Goal: Information Seeking & Learning: Learn about a topic

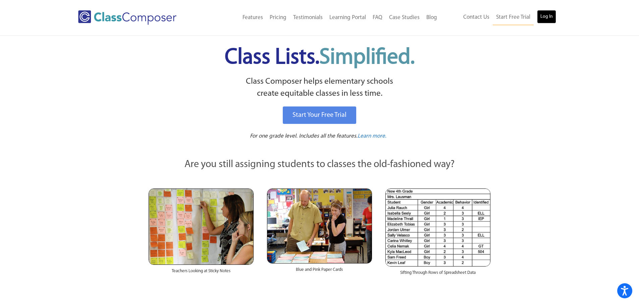
click at [545, 17] on link "Log In" at bounding box center [546, 16] width 19 height 13
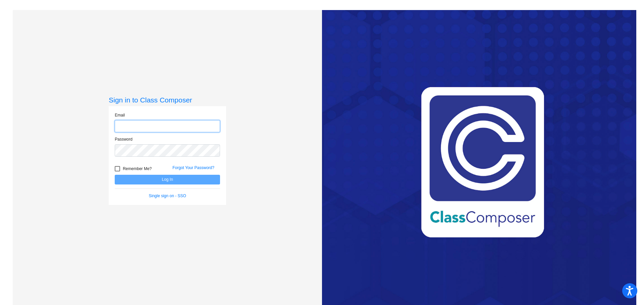
type input "[EMAIL_ADDRESS][DOMAIN_NAME]"
click at [163, 184] on button "Log In" at bounding box center [167, 180] width 105 height 10
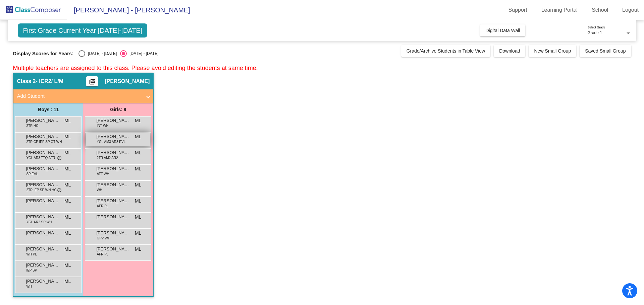
click at [104, 138] on span "[PERSON_NAME]" at bounding box center [113, 136] width 34 height 7
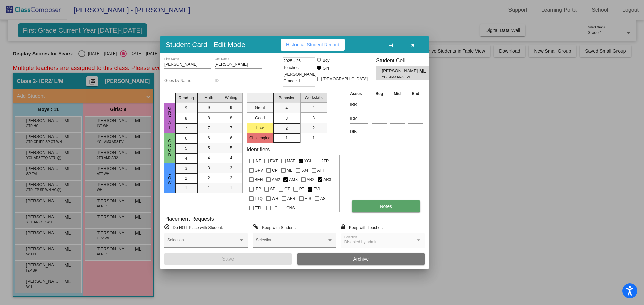
click at [399, 211] on button "Notes" at bounding box center [385, 206] width 69 height 12
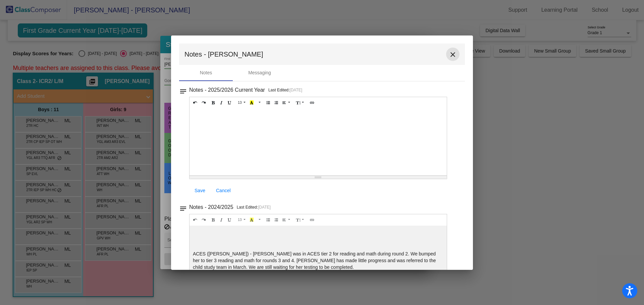
click at [451, 53] on mat-icon "close" at bounding box center [453, 55] width 8 height 8
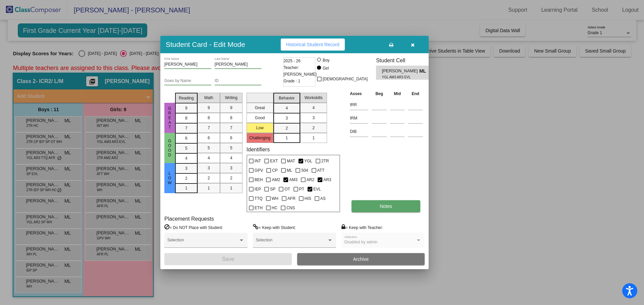
click at [373, 207] on button "Notes" at bounding box center [385, 206] width 69 height 12
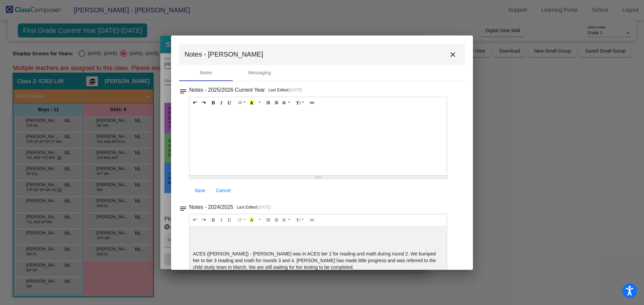
click at [449, 53] on mat-icon "close" at bounding box center [453, 55] width 8 height 8
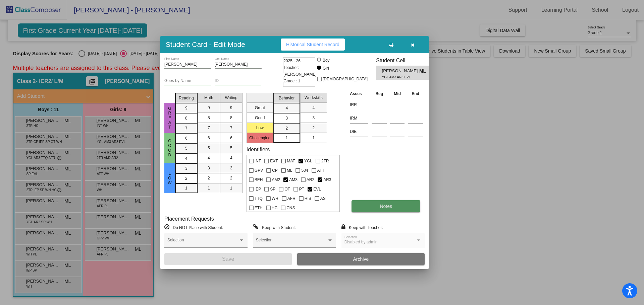
click at [389, 208] on span "Notes" at bounding box center [385, 206] width 12 height 5
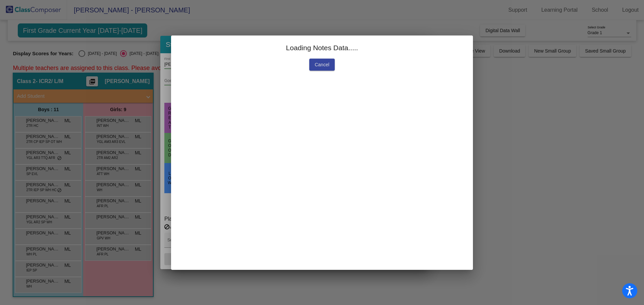
click at [389, 208] on mat-dialog-container "Loading Notes Data..... Cancel" at bounding box center [322, 153] width 302 height 235
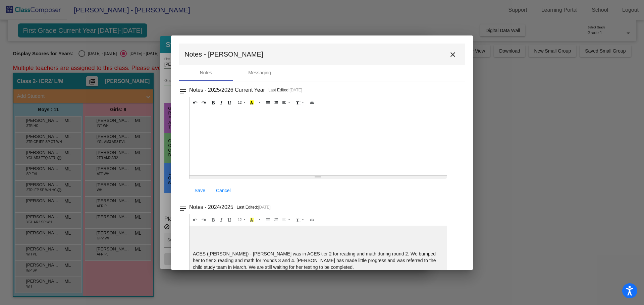
click at [449, 55] on mat-icon "close" at bounding box center [453, 55] width 8 height 8
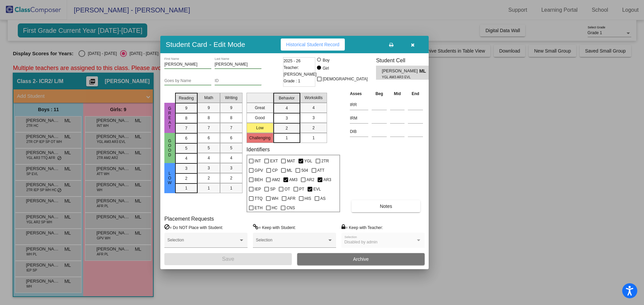
click at [99, 197] on div at bounding box center [322, 152] width 644 height 305
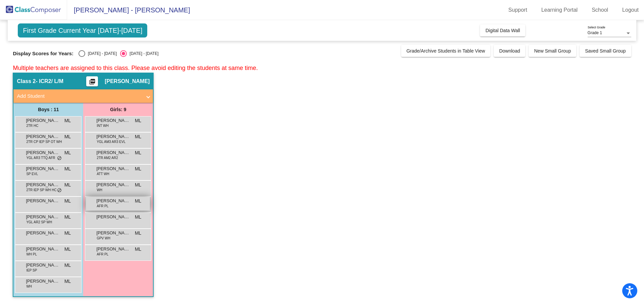
click at [99, 201] on span "[PERSON_NAME]" at bounding box center [113, 201] width 34 height 7
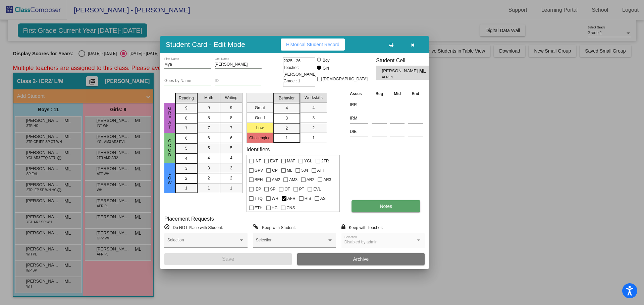
click at [375, 209] on button "Notes" at bounding box center [385, 206] width 69 height 12
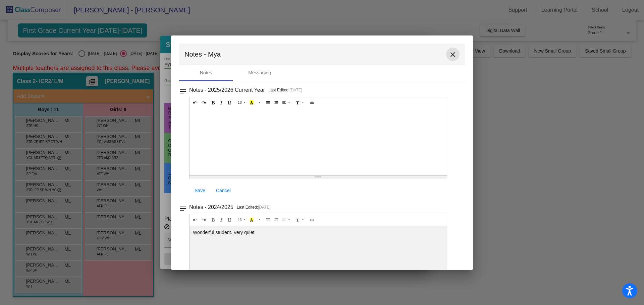
click at [451, 52] on mat-icon "close" at bounding box center [453, 55] width 8 height 8
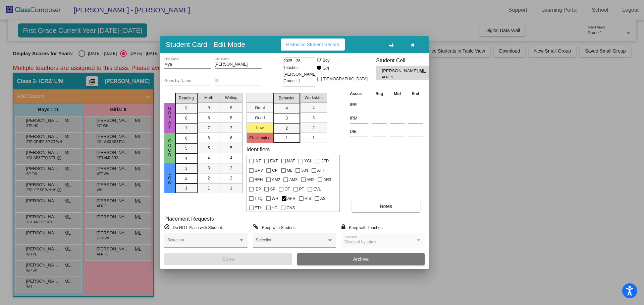
click at [413, 46] on icon "button" at bounding box center [413, 45] width 4 height 5
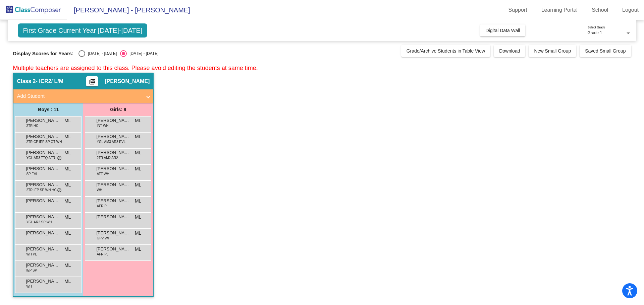
click at [120, 148] on div "[PERSON_NAME] 2TR AM2 AR2 ML lock do_not_disturb_alt" at bounding box center [118, 156] width 66 height 16
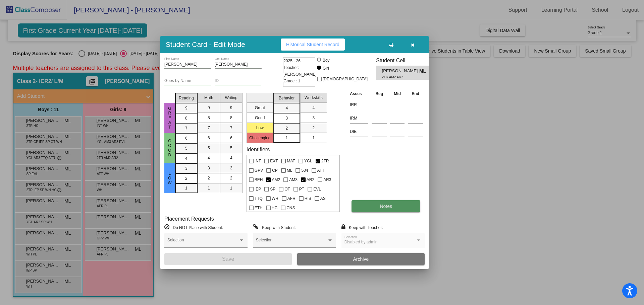
click at [370, 208] on button "Notes" at bounding box center [385, 206] width 69 height 12
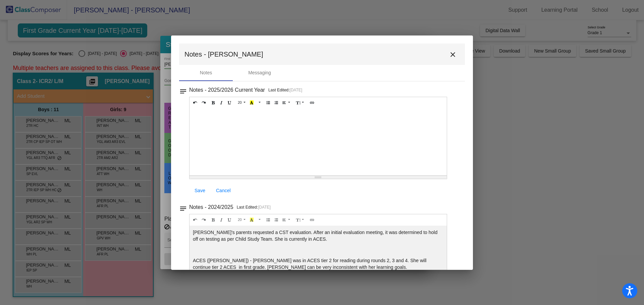
click at [449, 52] on mat-icon "close" at bounding box center [453, 55] width 8 height 8
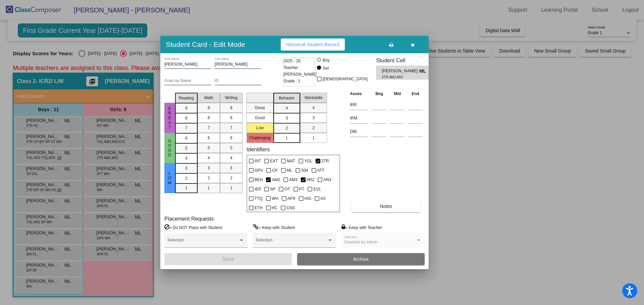
click at [416, 44] on button "button" at bounding box center [412, 45] width 21 height 12
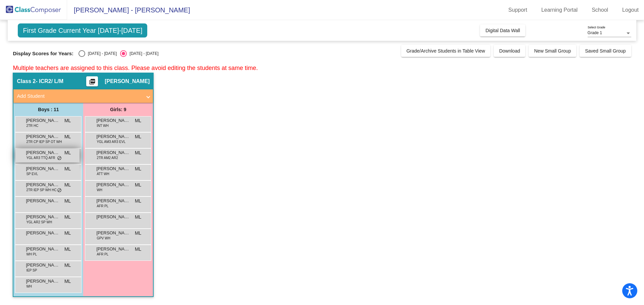
click at [39, 157] on span "YGL AR3 TTQ AFR" at bounding box center [40, 158] width 29 height 5
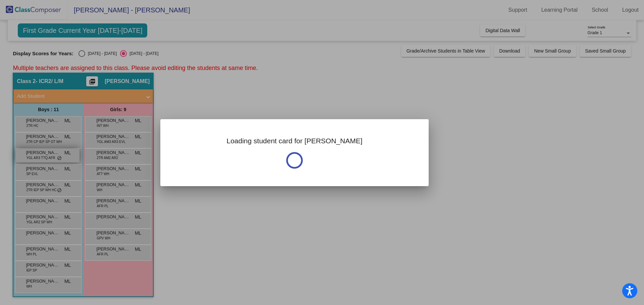
click at [39, 157] on div at bounding box center [322, 152] width 644 height 305
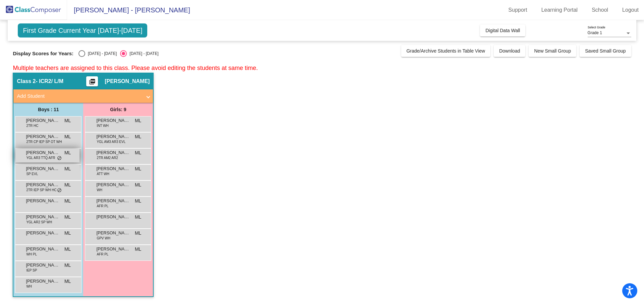
click at [39, 157] on span "YGL AR3 TTQ AFR" at bounding box center [40, 158] width 29 height 5
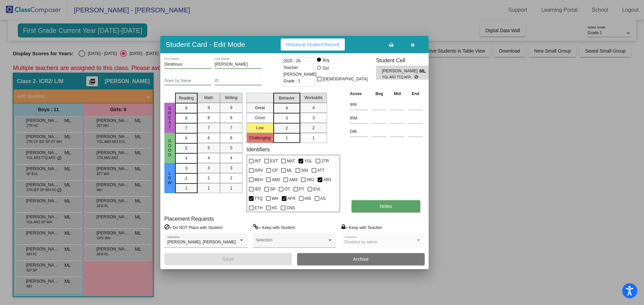
click at [379, 212] on button "Notes" at bounding box center [385, 206] width 69 height 12
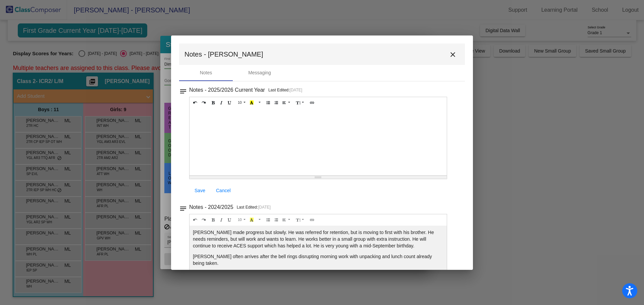
click at [367, 244] on p "[PERSON_NAME] made progress but slowly. He was referred for retention, but is m…" at bounding box center [318, 239] width 250 height 20
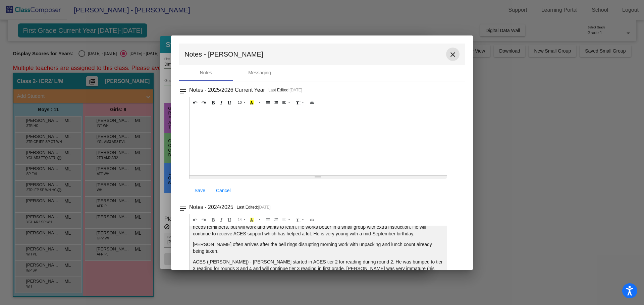
click at [449, 56] on mat-icon "close" at bounding box center [453, 55] width 8 height 8
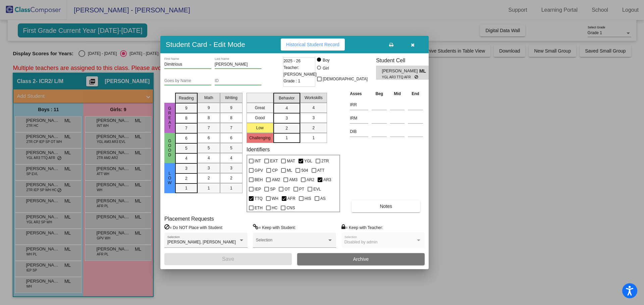
click at [415, 45] on button "button" at bounding box center [412, 45] width 21 height 12
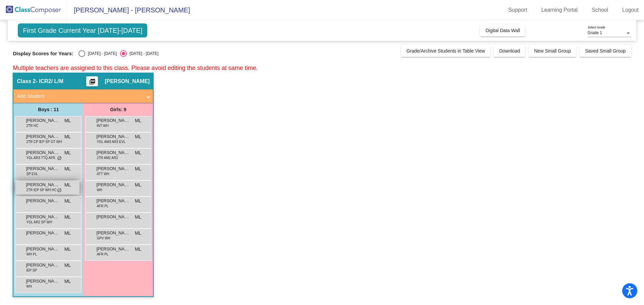
click at [42, 189] on span "2TR IEP SP WH HC" at bounding box center [41, 190] width 30 height 5
click at [37, 190] on span "2TR IEP SP WH HC" at bounding box center [41, 190] width 30 height 5
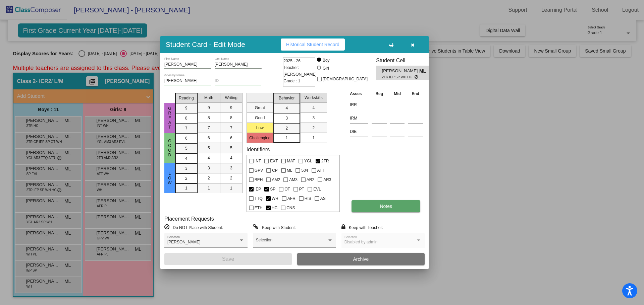
click at [384, 206] on span "Notes" at bounding box center [385, 206] width 12 height 5
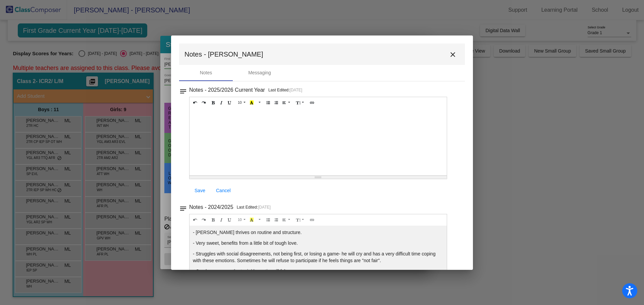
scroll to position [11, 0]
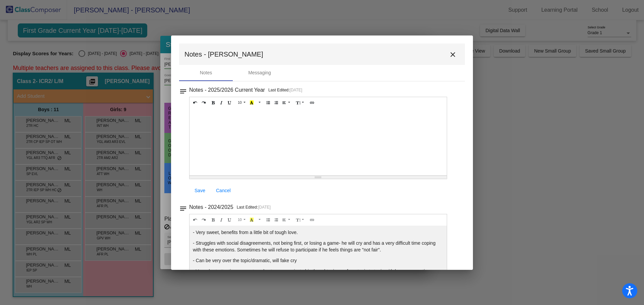
click at [271, 250] on p "- Struggles with social disagreements, not being first, or losing a game- he wi…" at bounding box center [318, 246] width 250 height 13
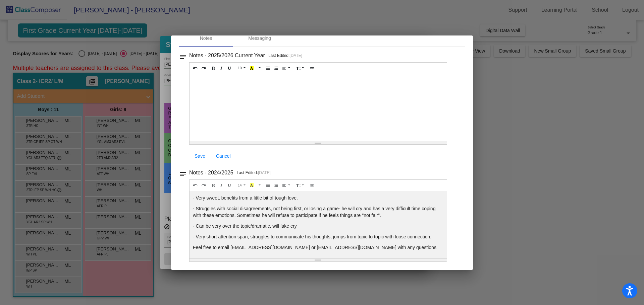
click at [538, 206] on div at bounding box center [322, 152] width 644 height 305
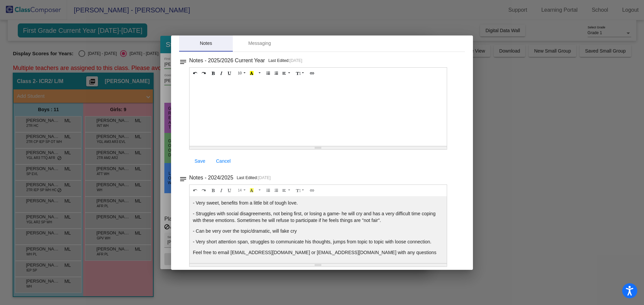
scroll to position [0, 0]
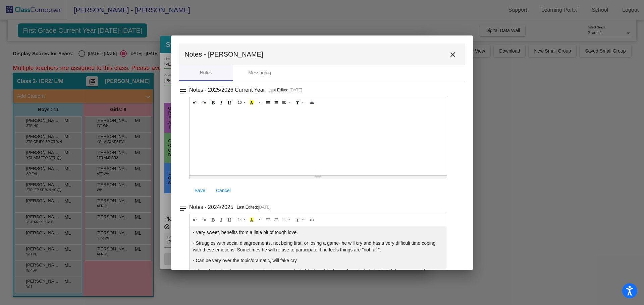
click at [451, 51] on mat-icon "close" at bounding box center [453, 55] width 8 height 8
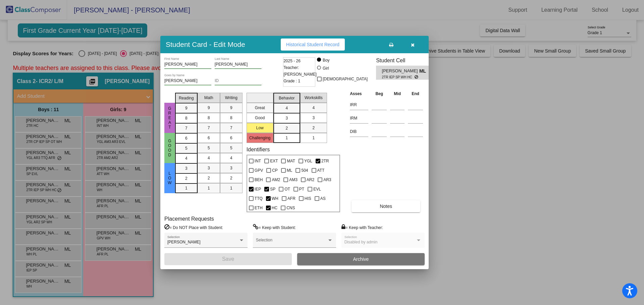
click at [414, 44] on icon "button" at bounding box center [413, 45] width 4 height 5
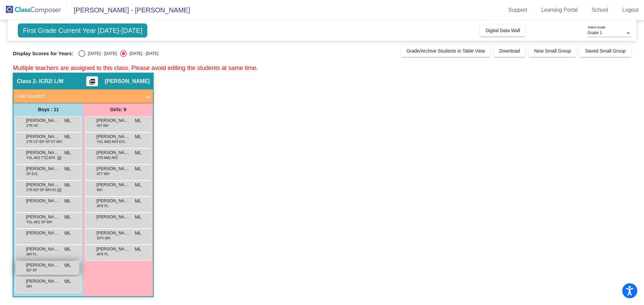
click at [43, 264] on span "[PERSON_NAME]" at bounding box center [43, 265] width 34 height 7
click at [49, 269] on div "[PERSON_NAME] IEP SP ML lock do_not_disturb_alt" at bounding box center [47, 268] width 64 height 14
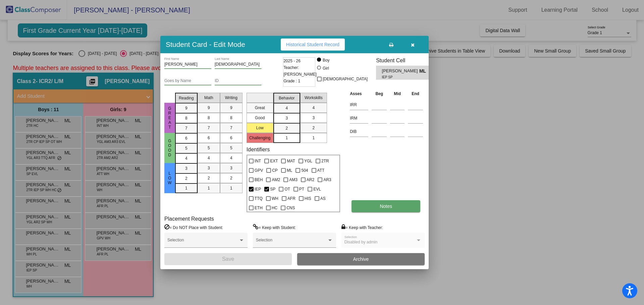
click at [378, 209] on button "Notes" at bounding box center [385, 206] width 69 height 12
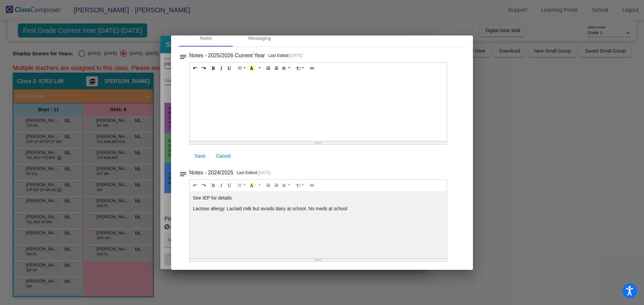
click at [538, 213] on div at bounding box center [322, 152] width 644 height 305
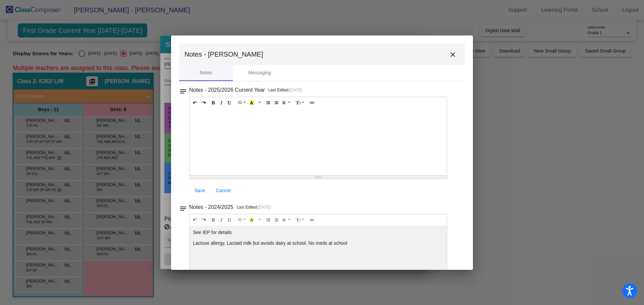
click at [453, 53] on mat-icon "close" at bounding box center [453, 55] width 8 height 8
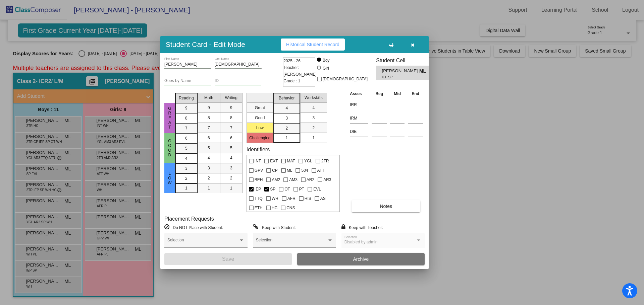
click at [409, 48] on button "button" at bounding box center [412, 45] width 21 height 12
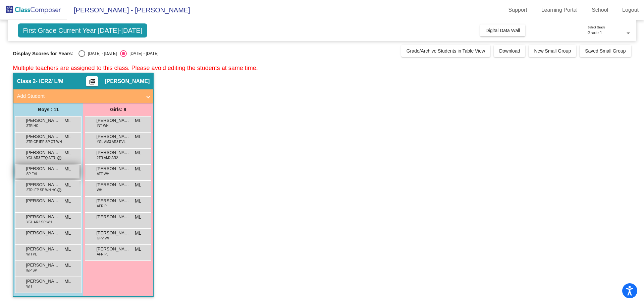
click at [41, 171] on span "[PERSON_NAME]" at bounding box center [43, 169] width 34 height 7
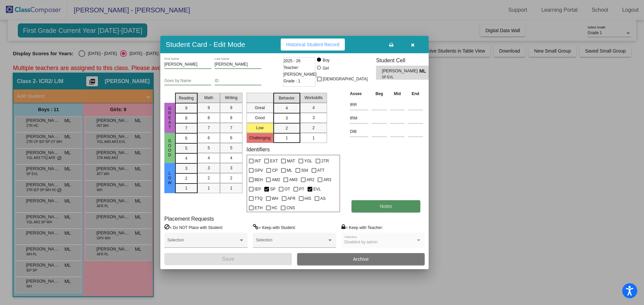
click at [380, 207] on span "Notes" at bounding box center [385, 206] width 12 height 5
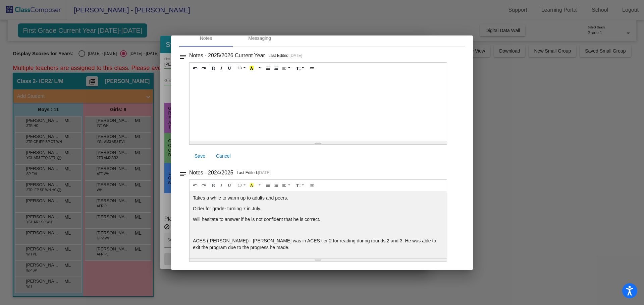
click at [558, 162] on div at bounding box center [322, 152] width 644 height 305
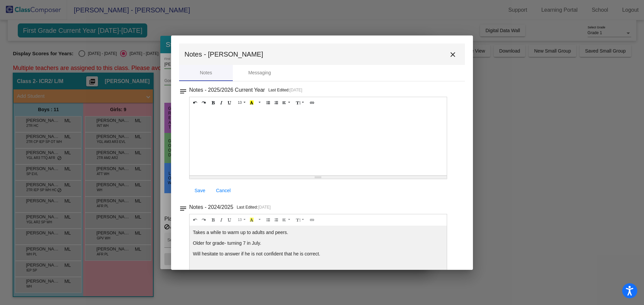
click at [452, 54] on mat-icon "close" at bounding box center [453, 55] width 8 height 8
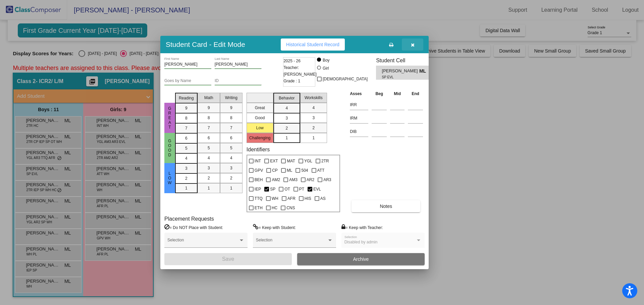
click at [409, 43] on button "button" at bounding box center [412, 45] width 21 height 12
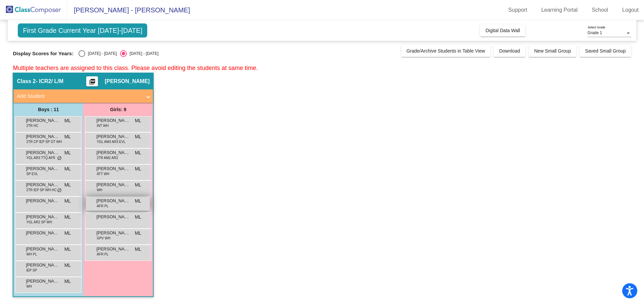
click at [116, 207] on div "[PERSON_NAME] AFR PL ML lock do_not_disturb_alt" at bounding box center [118, 204] width 64 height 14
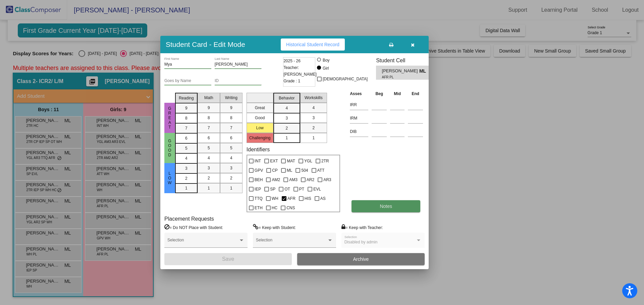
click at [371, 209] on button "Notes" at bounding box center [385, 206] width 69 height 12
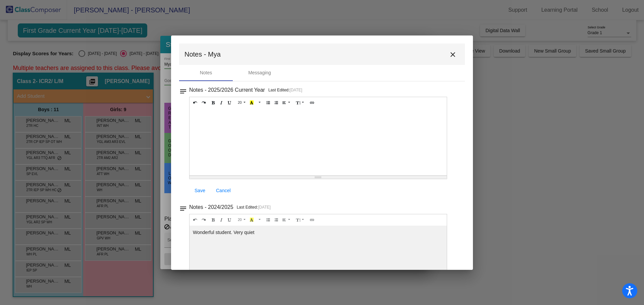
click at [454, 53] on button "close" at bounding box center [452, 54] width 13 height 13
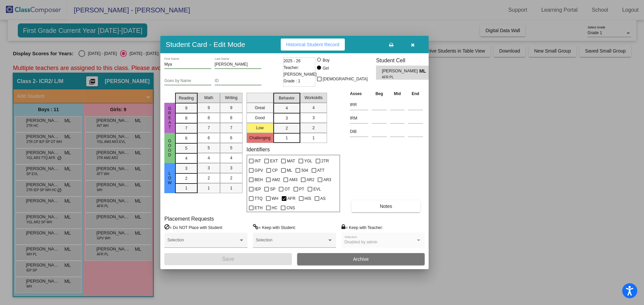
click at [411, 43] on icon "button" at bounding box center [413, 45] width 4 height 5
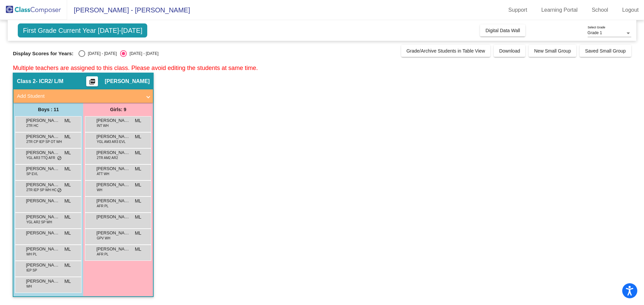
click at [120, 110] on div "Girls: 9" at bounding box center [118, 109] width 70 height 13
click at [118, 141] on span "YGL AM3 AR3 EVL" at bounding box center [111, 141] width 29 height 5
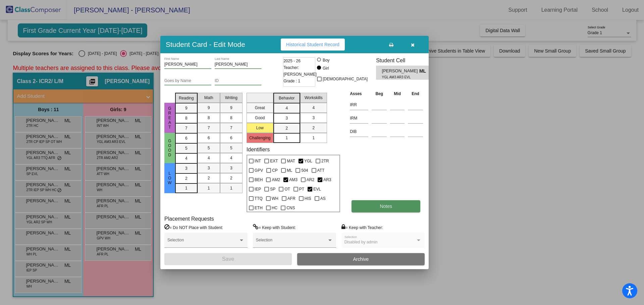
click at [377, 213] on button "Notes" at bounding box center [385, 206] width 69 height 12
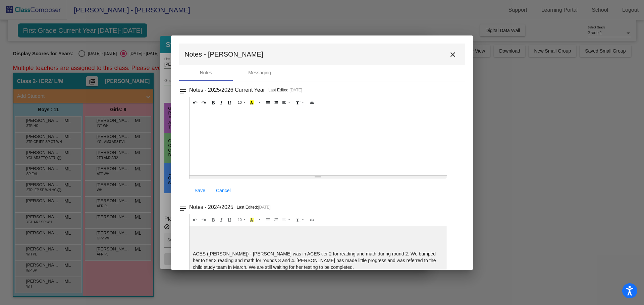
click at [451, 56] on mat-icon "close" at bounding box center [453, 55] width 8 height 8
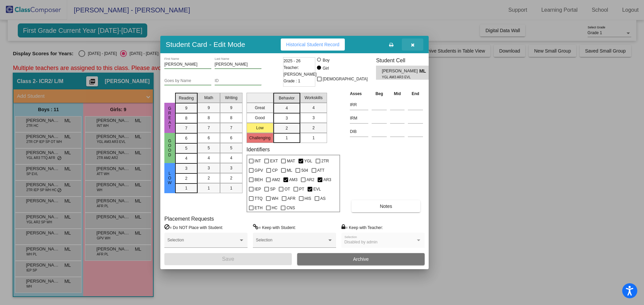
click at [409, 43] on button "button" at bounding box center [412, 45] width 21 height 12
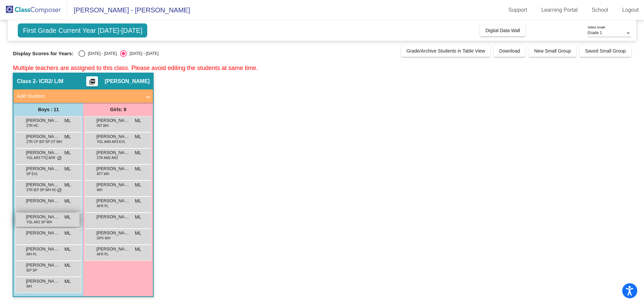
click at [56, 219] on span "[PERSON_NAME]" at bounding box center [43, 217] width 34 height 7
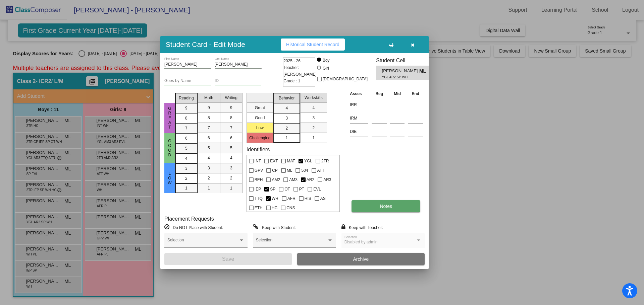
click at [405, 209] on button "Notes" at bounding box center [385, 206] width 69 height 12
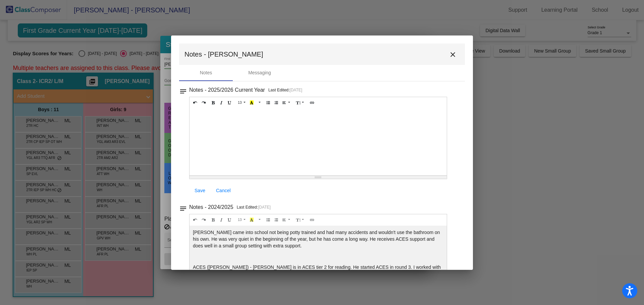
click at [450, 52] on mat-icon "close" at bounding box center [453, 55] width 8 height 8
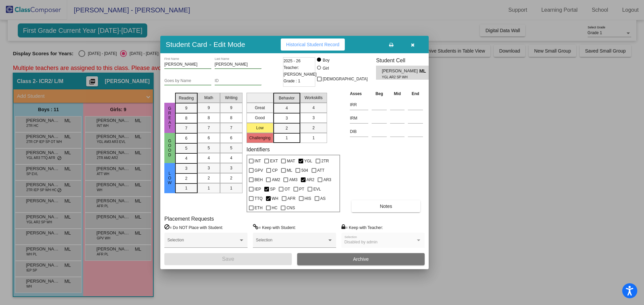
click at [412, 41] on button "button" at bounding box center [412, 45] width 21 height 12
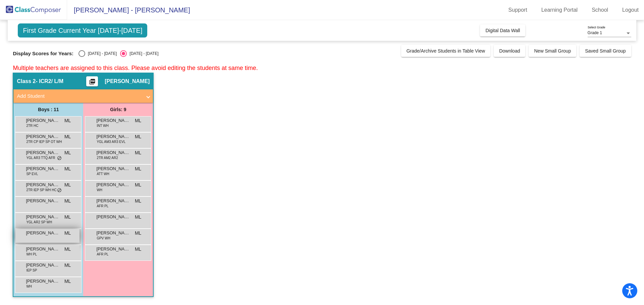
click at [51, 234] on span "[PERSON_NAME]" at bounding box center [43, 233] width 34 height 7
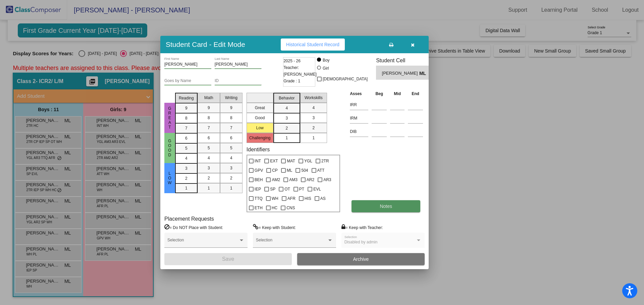
click at [381, 206] on span "Notes" at bounding box center [385, 206] width 12 height 5
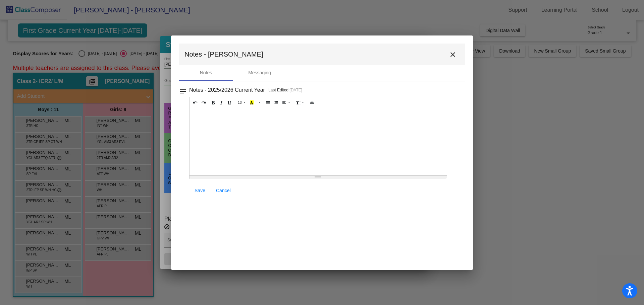
click at [308, 150] on div at bounding box center [317, 142] width 257 height 67
click at [453, 56] on mat-icon "close" at bounding box center [453, 55] width 8 height 8
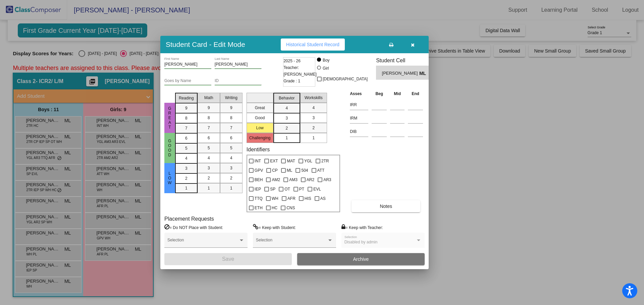
click at [417, 45] on button "button" at bounding box center [412, 45] width 21 height 12
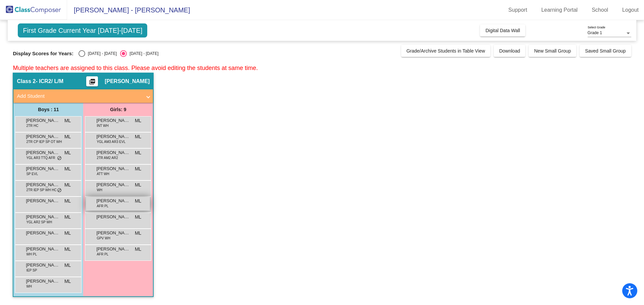
click at [111, 208] on div "[PERSON_NAME] AFR PL ML lock do_not_disturb_alt" at bounding box center [118, 204] width 64 height 14
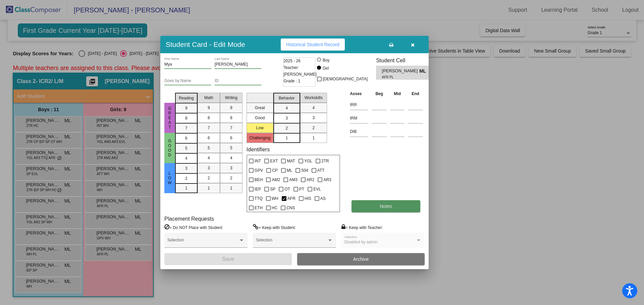
click at [359, 205] on button "Notes" at bounding box center [385, 206] width 69 height 12
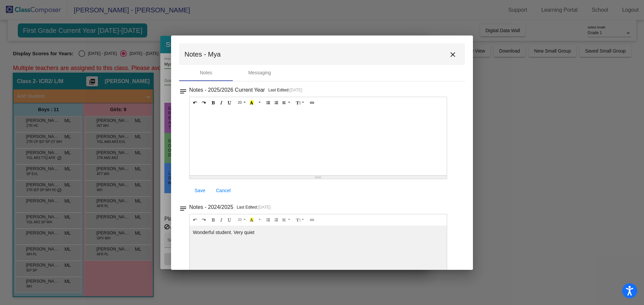
click at [449, 55] on mat-icon "close" at bounding box center [453, 55] width 8 height 8
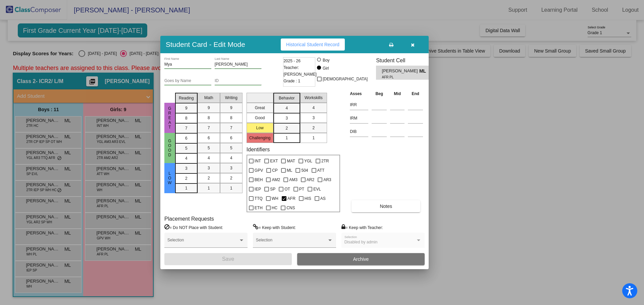
click at [409, 46] on button "button" at bounding box center [412, 45] width 21 height 12
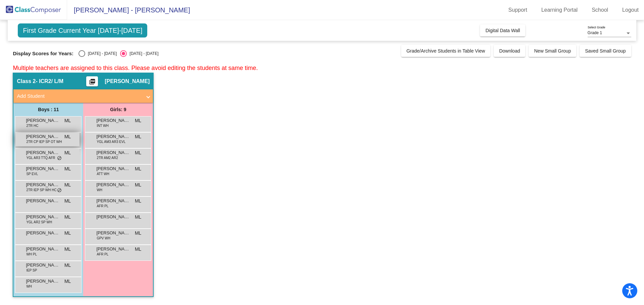
click at [53, 143] on span "2TR CP IEP SP OT WH" at bounding box center [44, 141] width 36 height 5
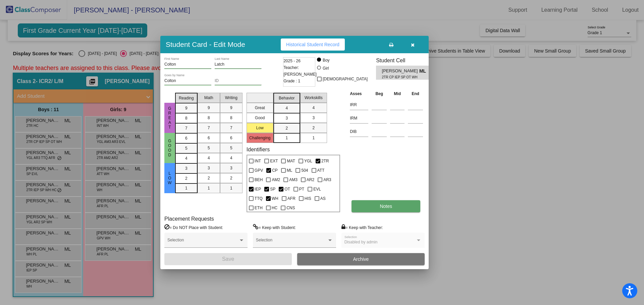
click at [382, 209] on span "Notes" at bounding box center [385, 206] width 12 height 5
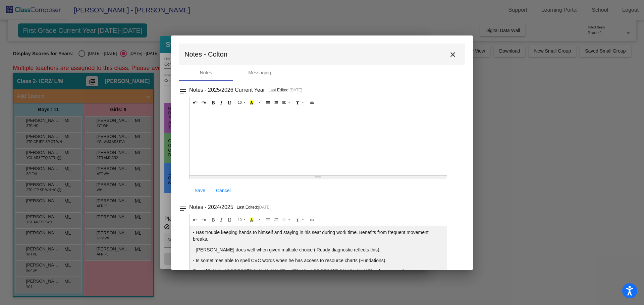
scroll to position [34, 0]
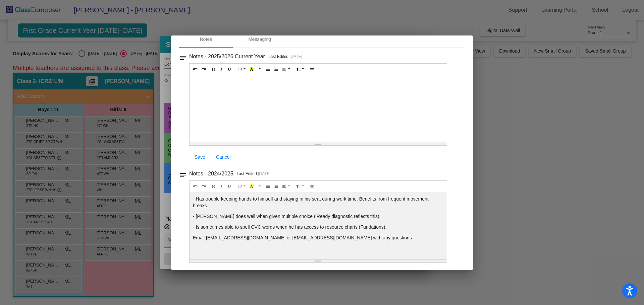
click at [567, 239] on div at bounding box center [322, 152] width 644 height 305
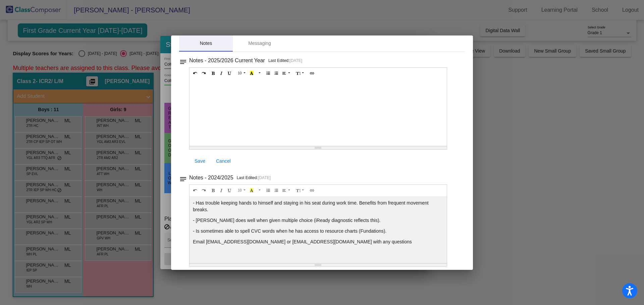
scroll to position [0, 0]
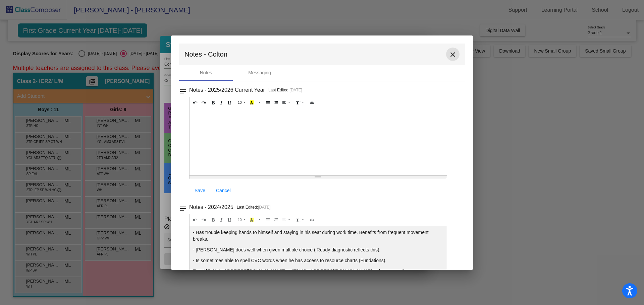
click at [449, 57] on mat-icon "close" at bounding box center [453, 55] width 8 height 8
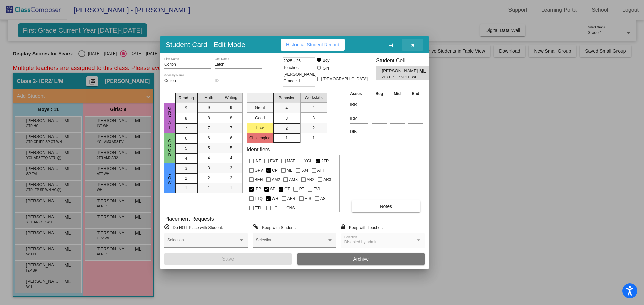
click at [411, 44] on icon "button" at bounding box center [413, 45] width 4 height 5
